Goal: Task Accomplishment & Management: Manage account settings

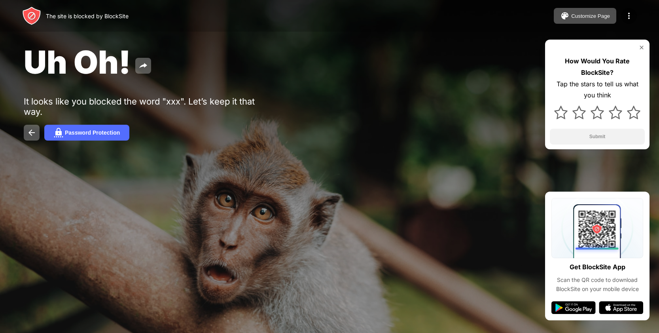
click at [273, 285] on div at bounding box center [329, 166] width 659 height 333
